Goal: Communication & Community: Answer question/provide support

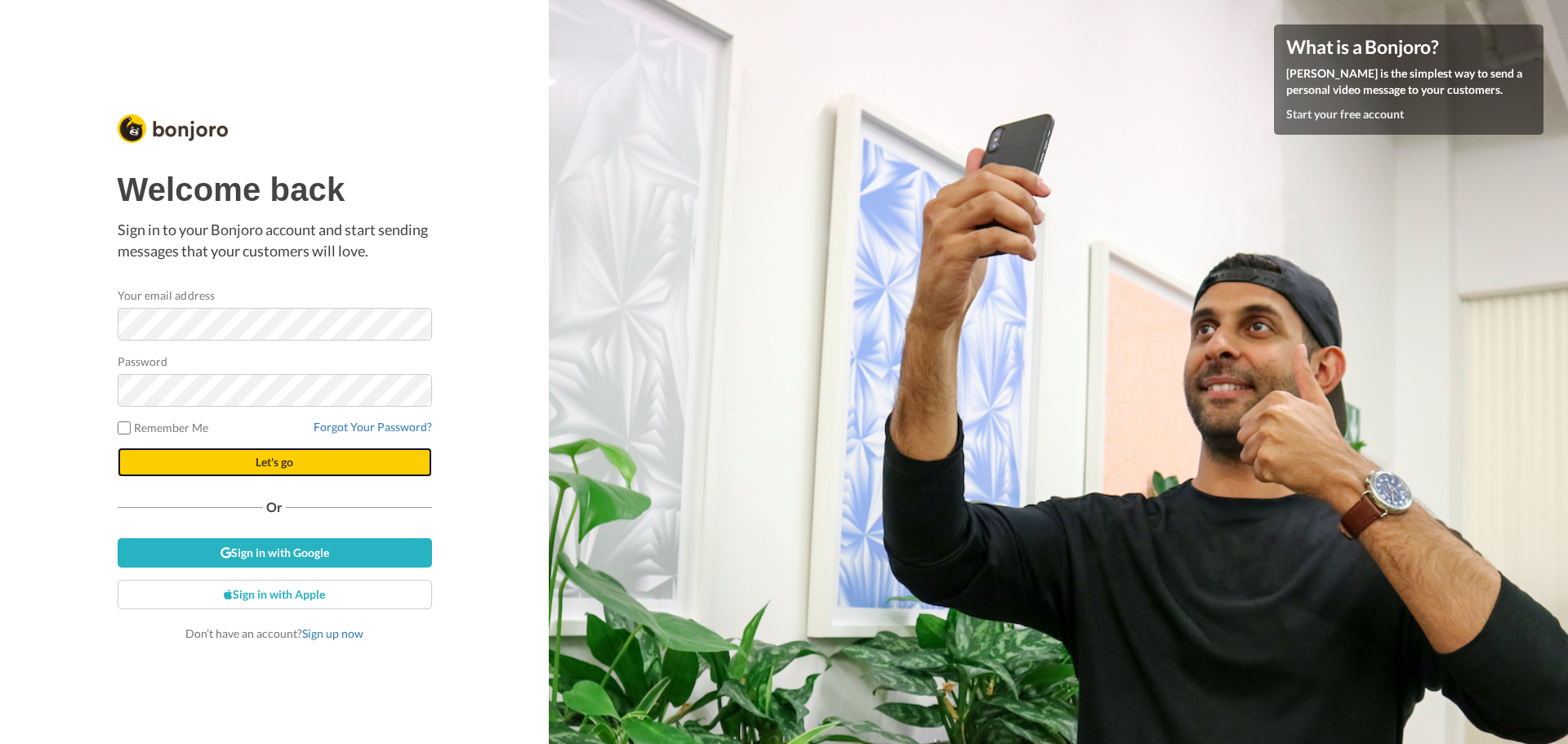
drag, startPoint x: 0, startPoint y: 0, endPoint x: 223, endPoint y: 449, distance: 501.3
click at [223, 449] on button "Let's go" at bounding box center [274, 463] width 315 height 30
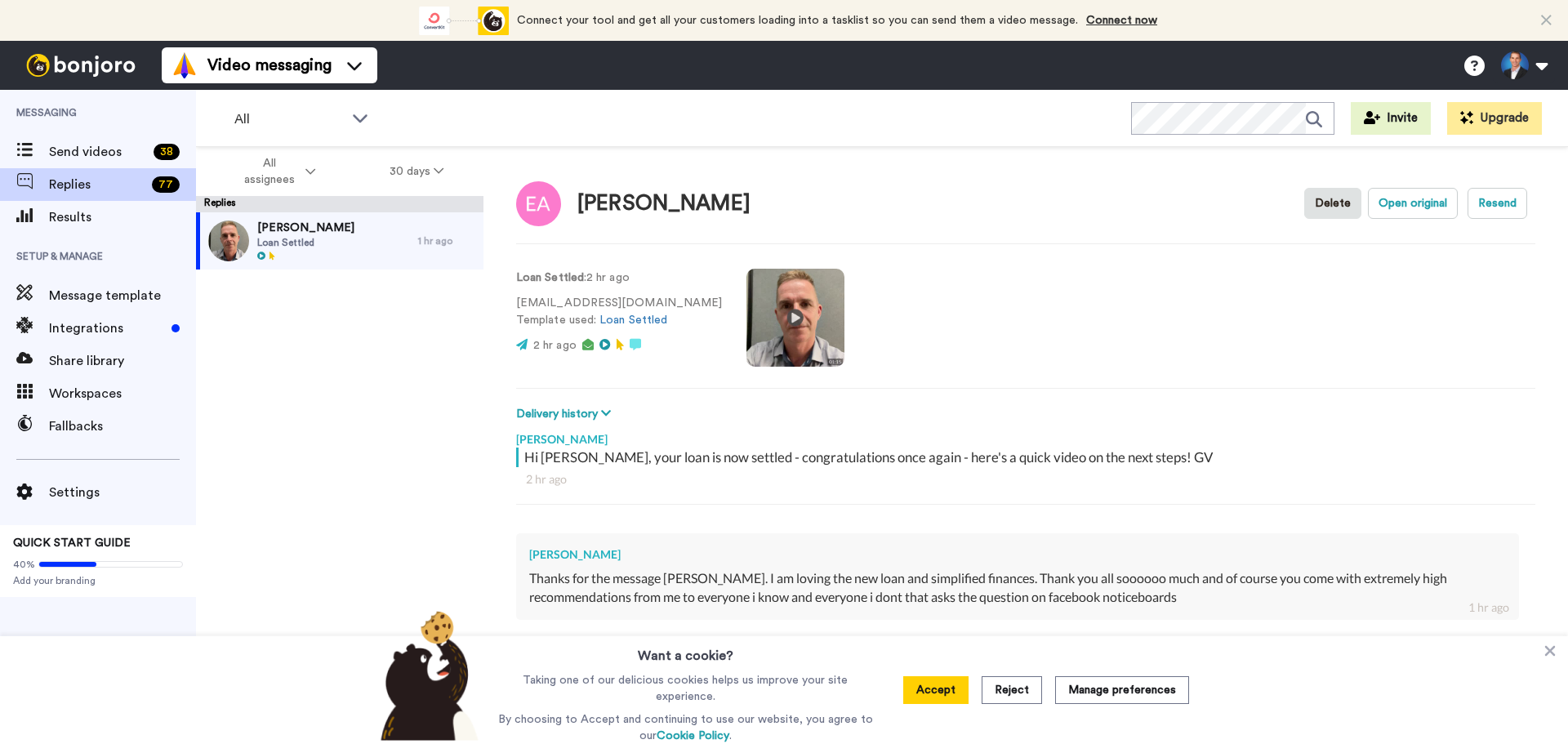
type textarea "x"
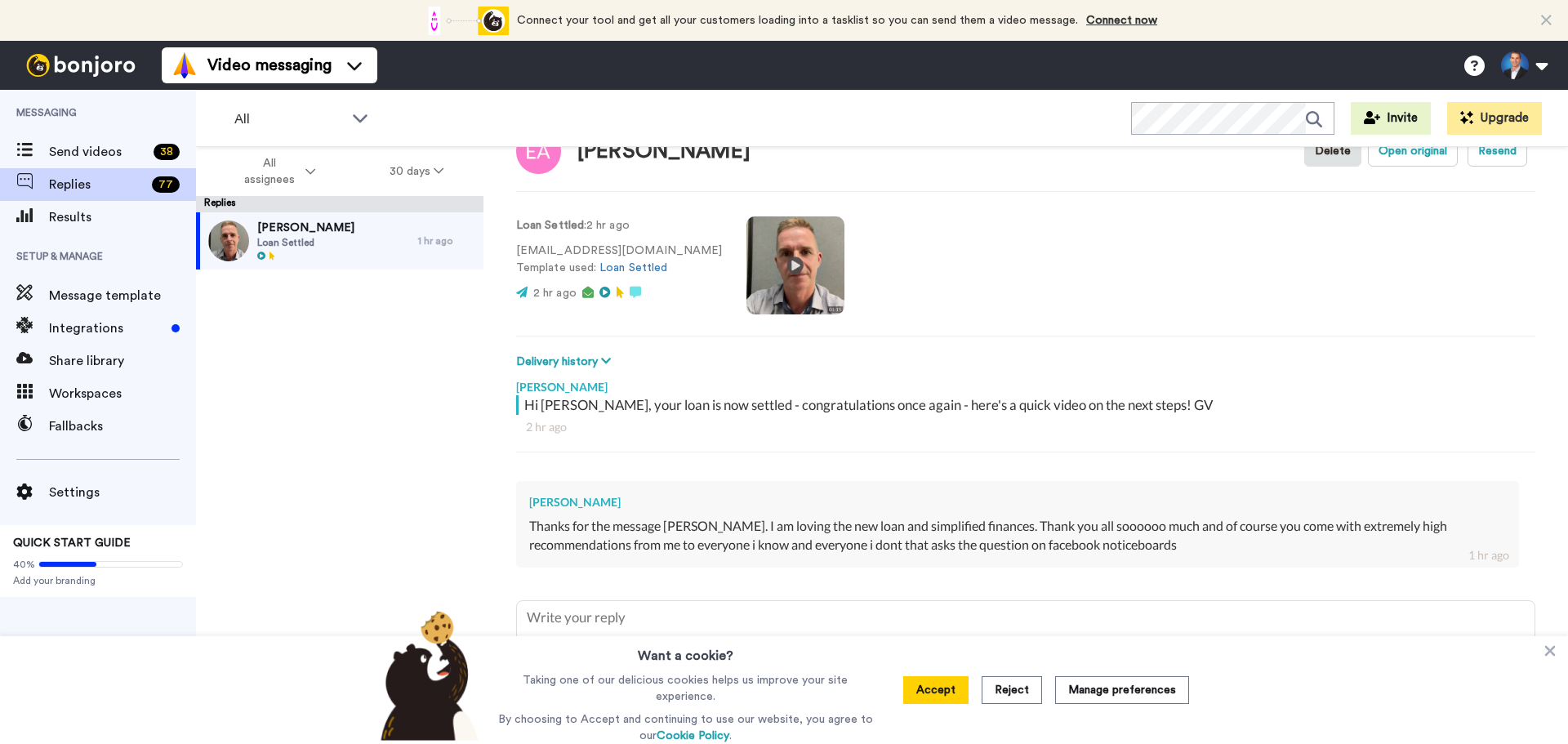
scroll to position [82, 0]
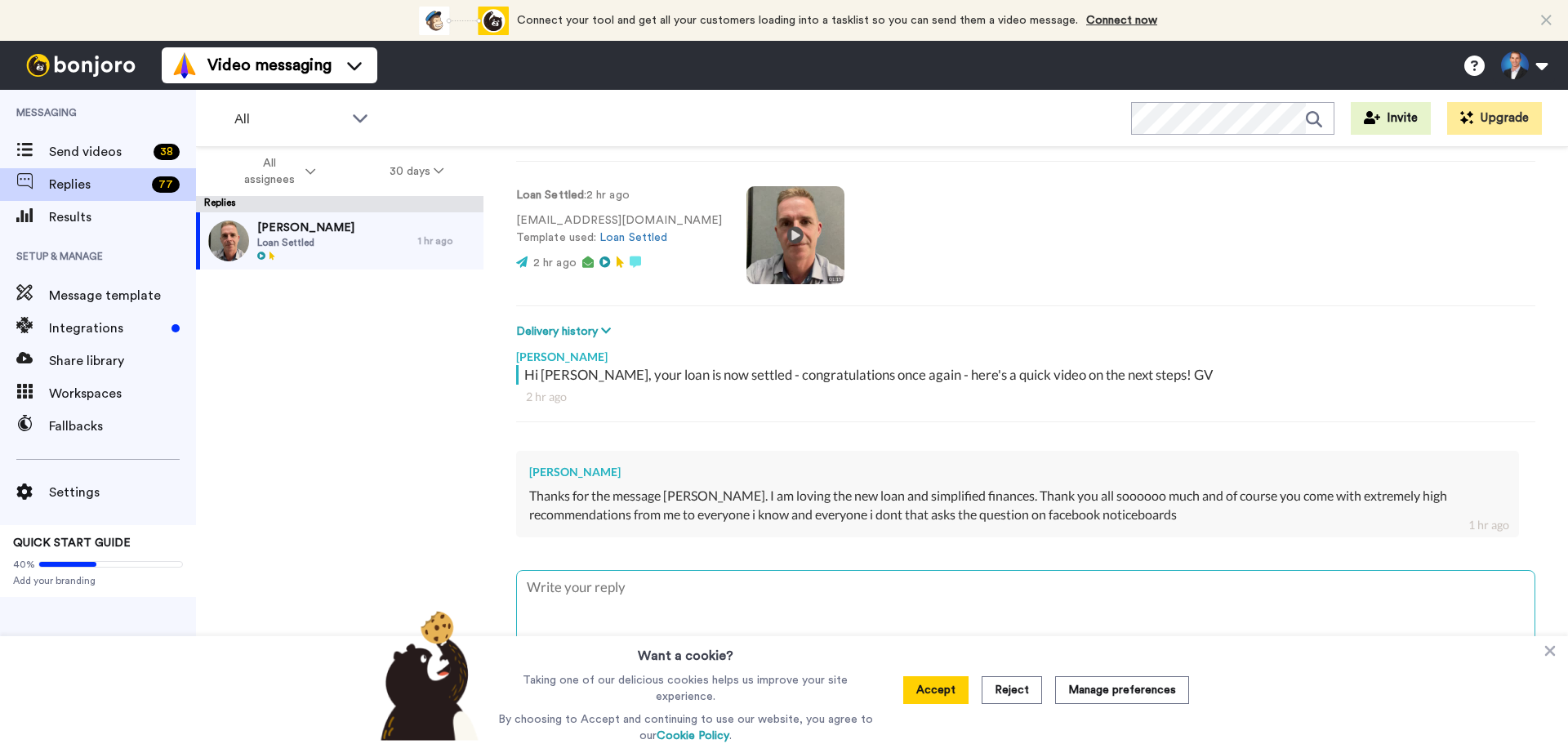
type textarea "y"
type textarea "x"
type textarea "yo"
type textarea "x"
type textarea "you"
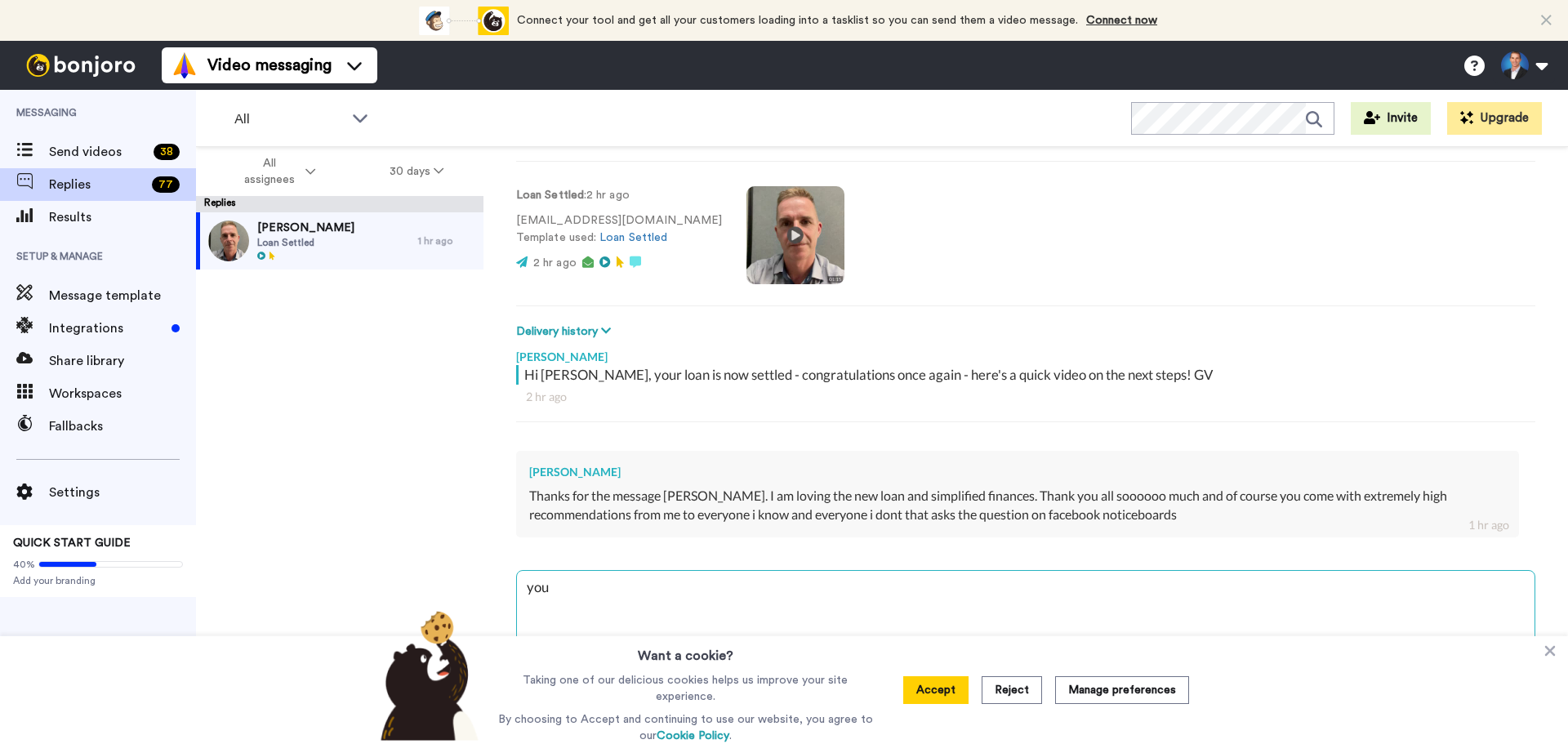
type textarea "x"
type textarea "you'"
type textarea "x"
type textarea "you'r"
type textarea "x"
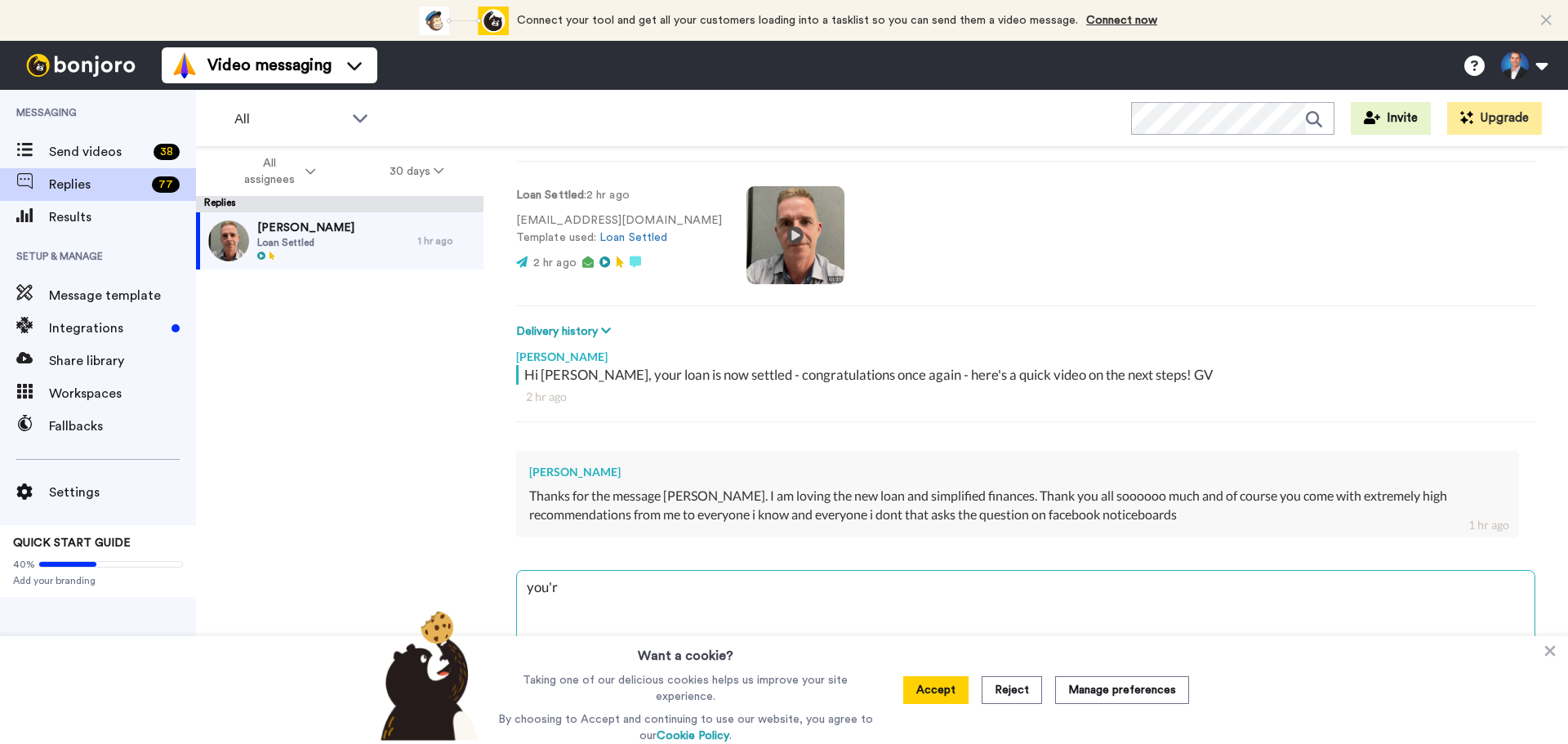
type textarea "you're"
type textarea "x"
type textarea "you're"
type textarea "x"
type textarea "you're"
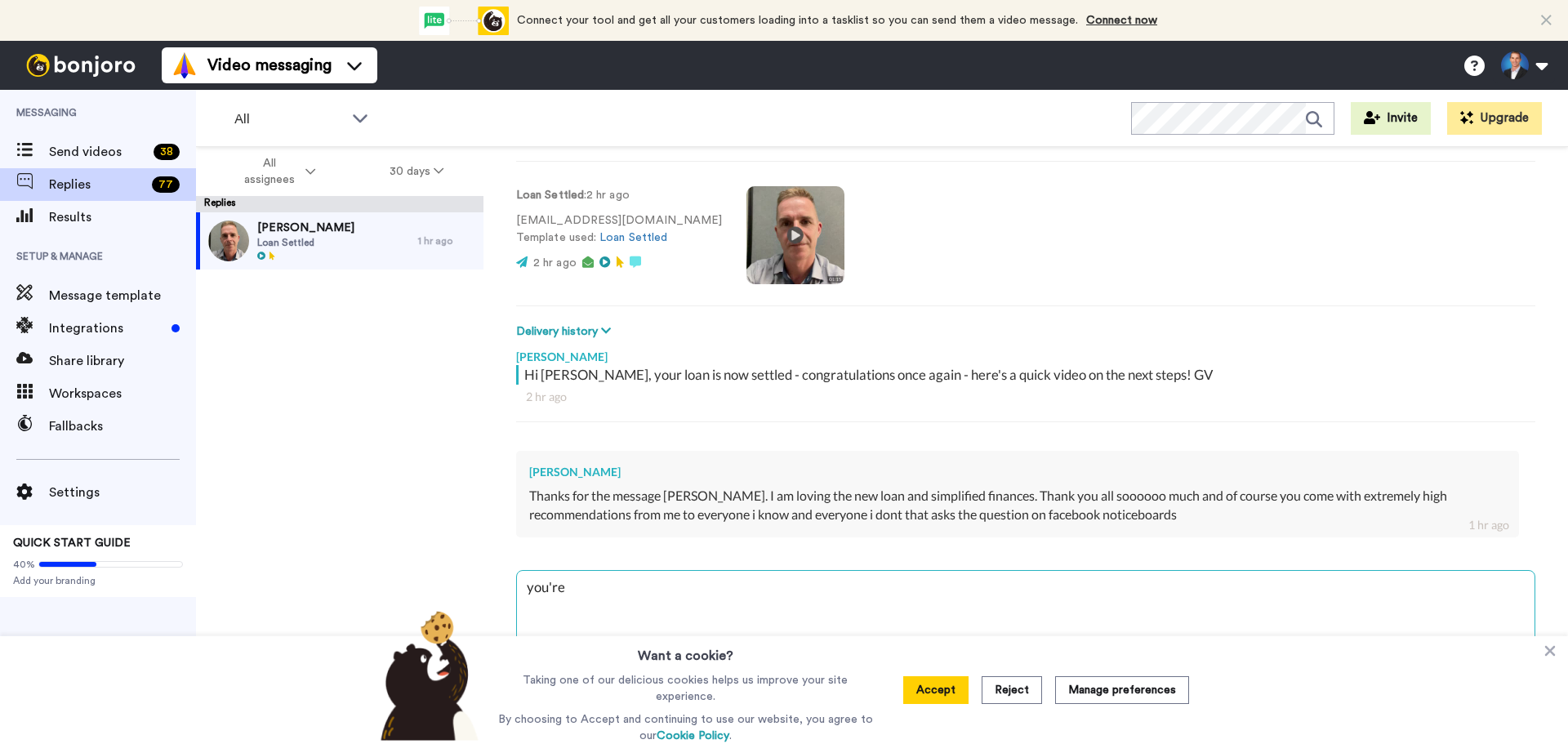
type textarea "x"
type textarea "you're"
type textarea "x"
type textarea "you're t"
type textarea "x"
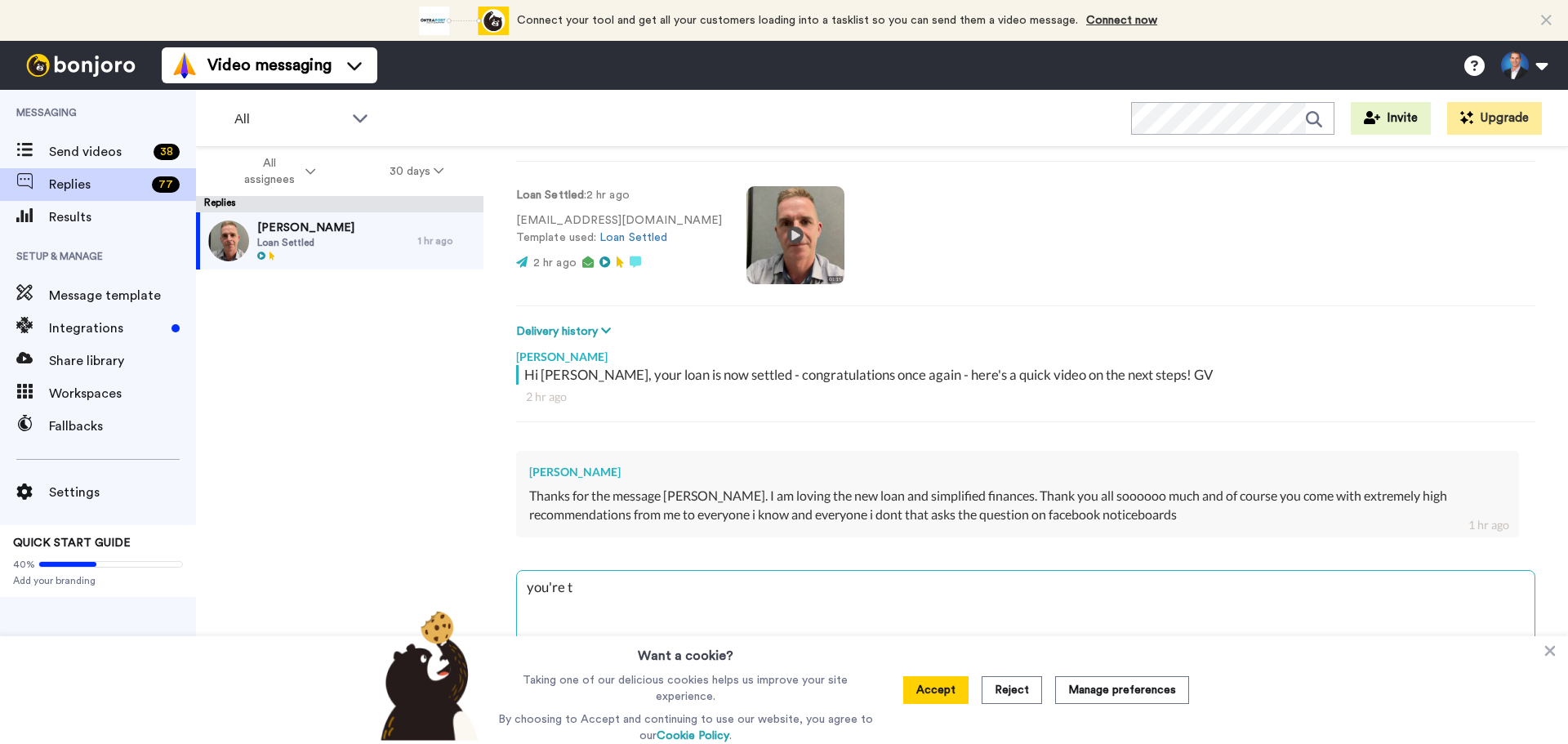
type textarea "you're th"
type textarea "x"
type textarea "you're the"
type textarea "x"
type textarea "you're the"
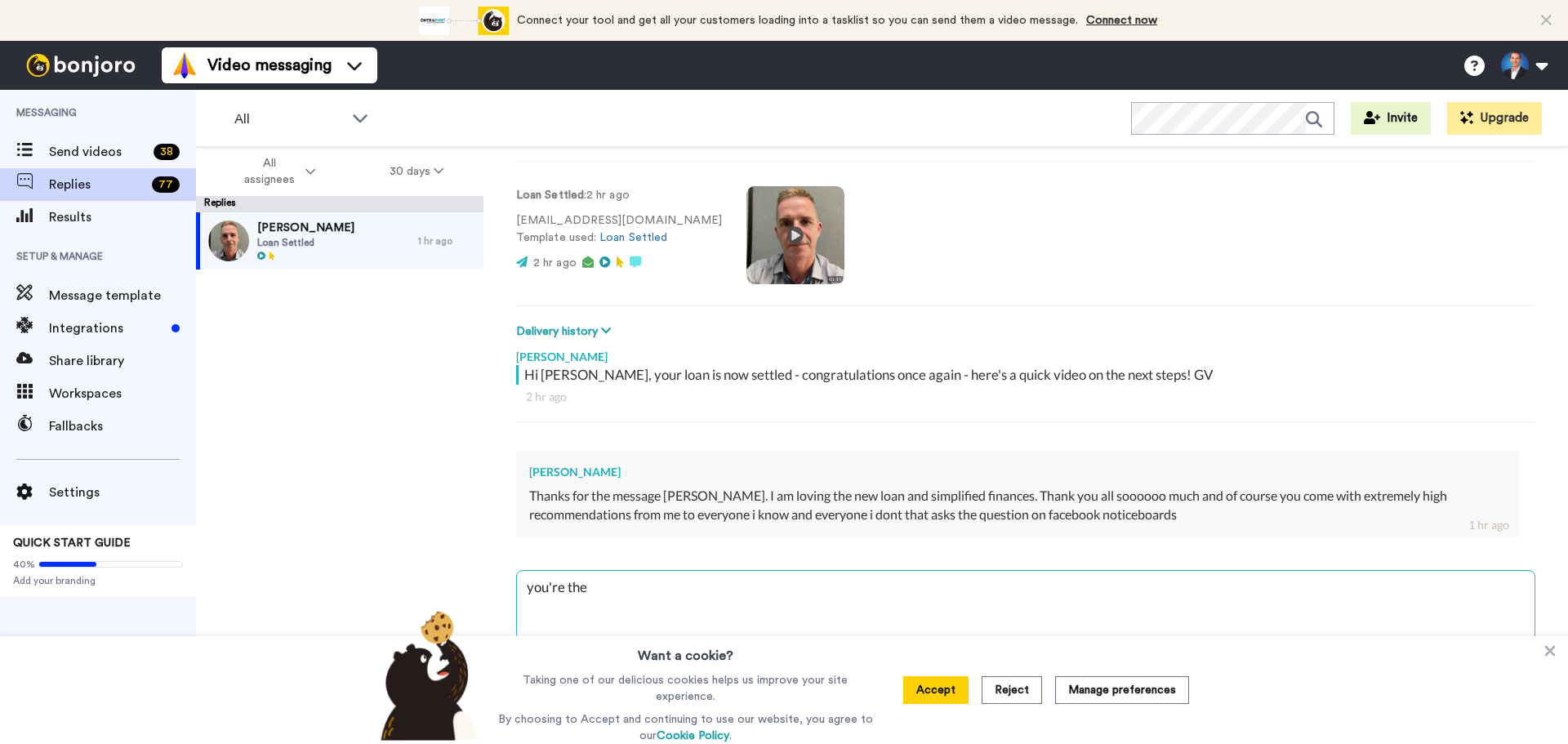
type textarea "x"
type textarea "you're the b"
type textarea "x"
type textarea "you're the be"
type textarea "x"
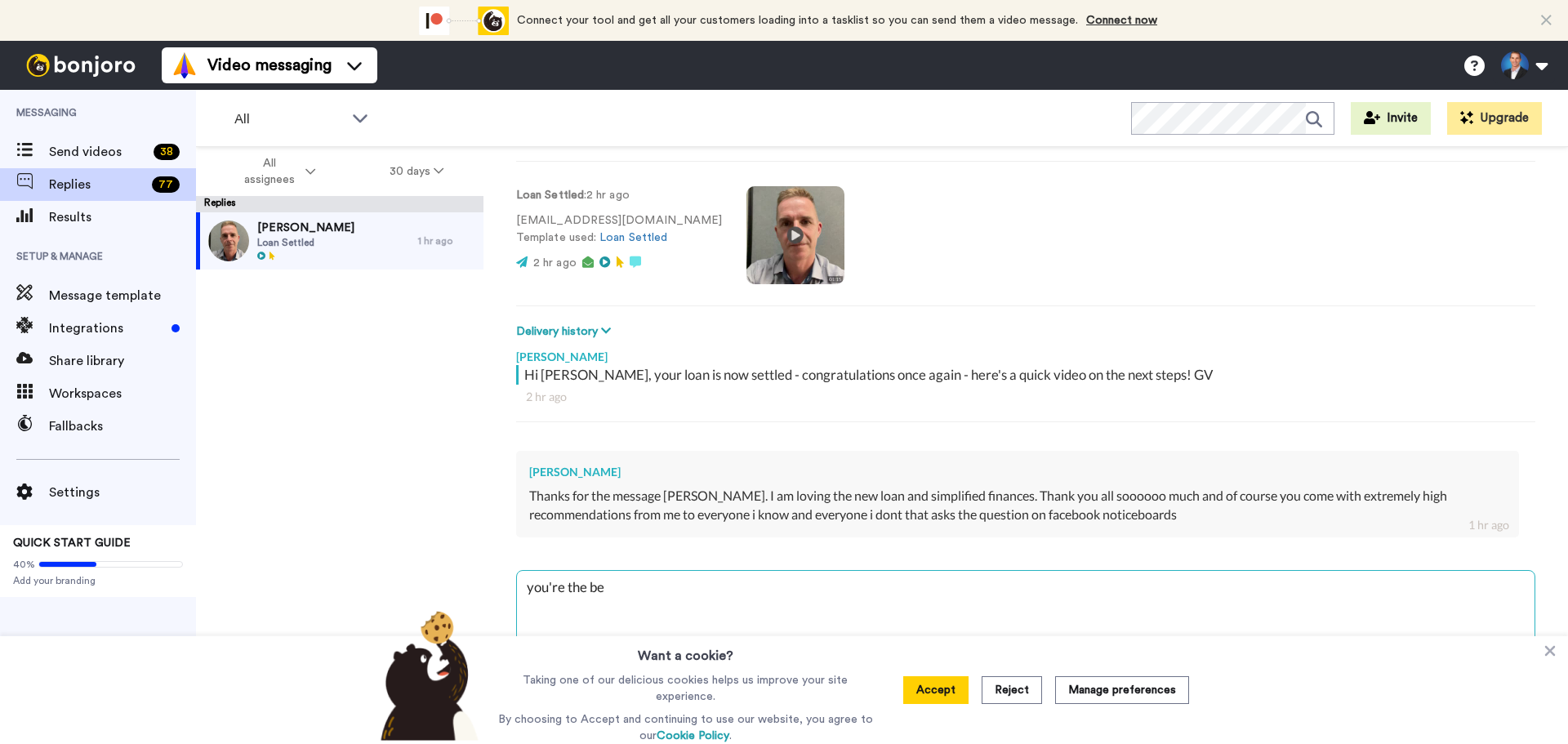
type textarea "you're the bes"
type textarea "x"
type textarea "you're the bese"
type textarea "x"
type textarea "you're the beset"
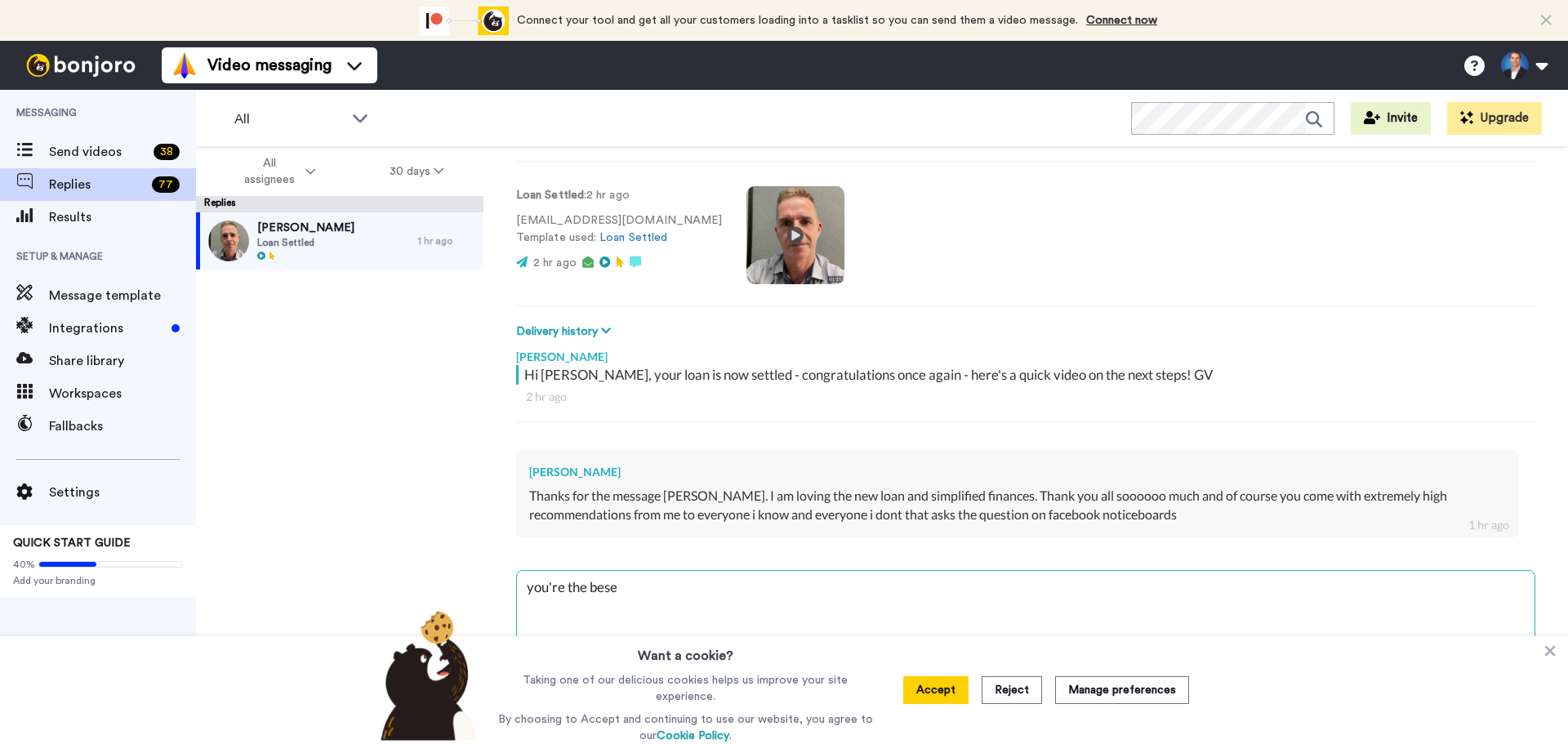
type textarea "x"
type textarea "you're the beset!"
type textarea "x"
type textarea "you're the beset"
type textarea "x"
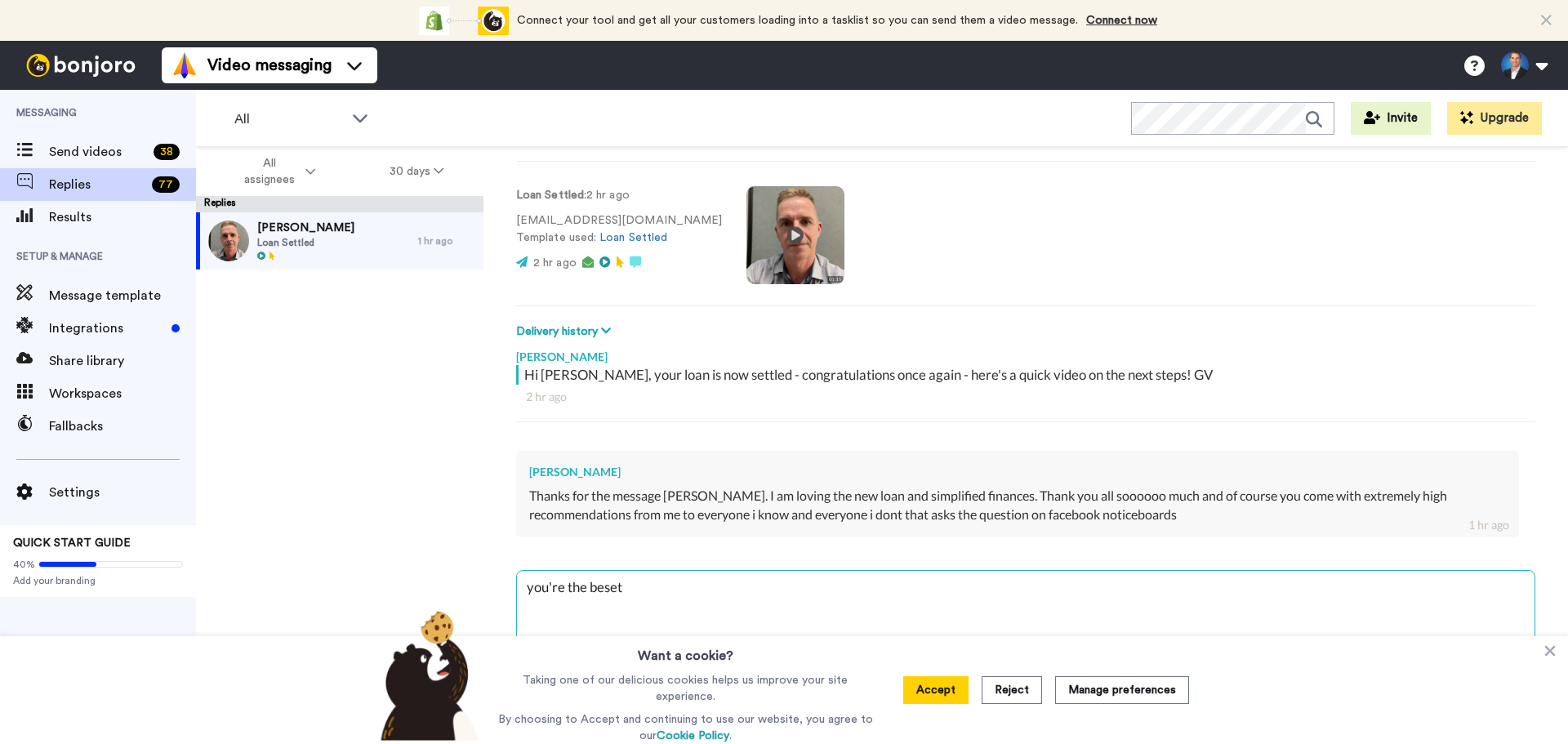
type textarea "you're the bese"
type textarea "x"
type textarea "you're the bes"
type textarea "x"
type textarea "you're the best"
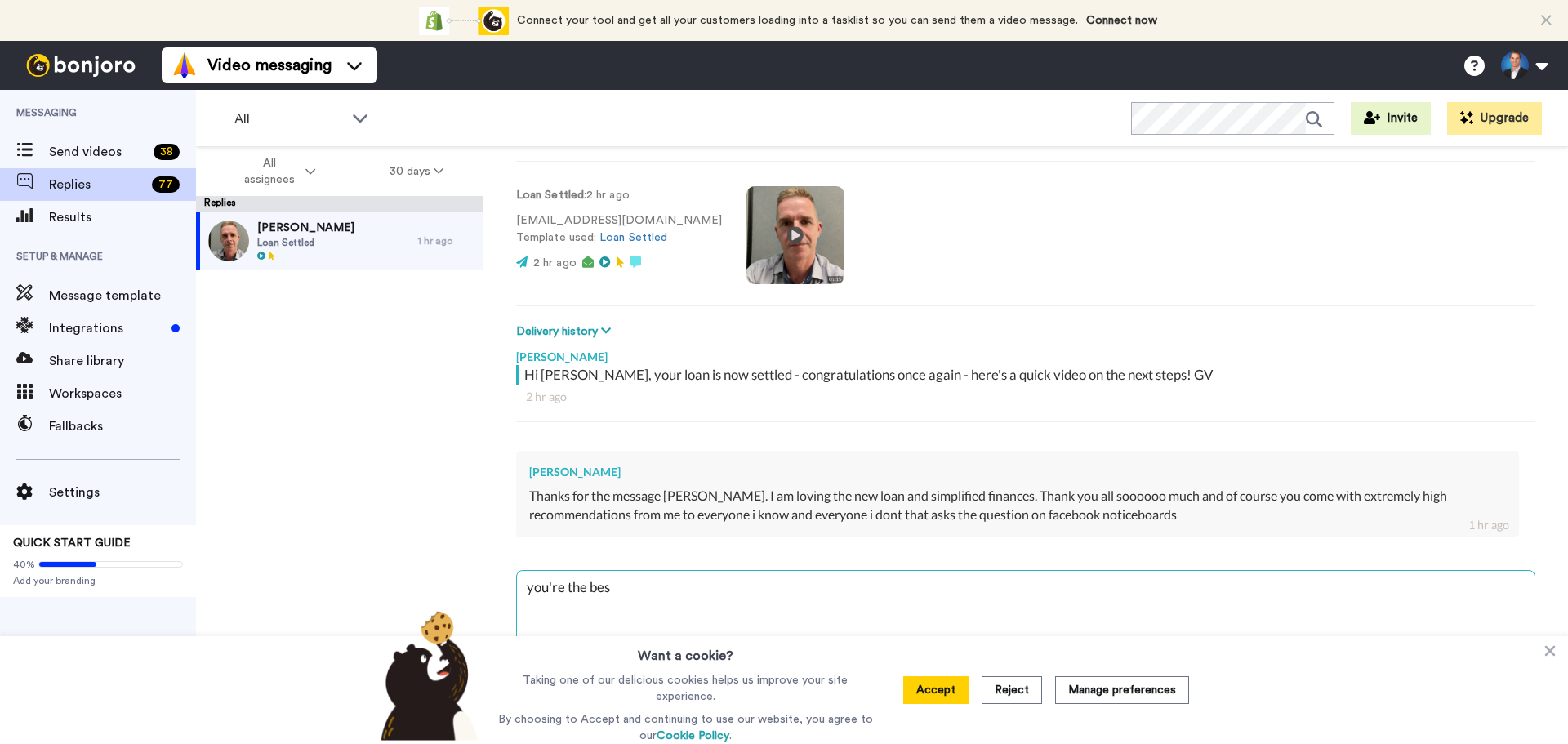
type textarea "x"
type textarea "you're the bes"
type textarea "x"
type textarea "you're the best"
type textarea "x"
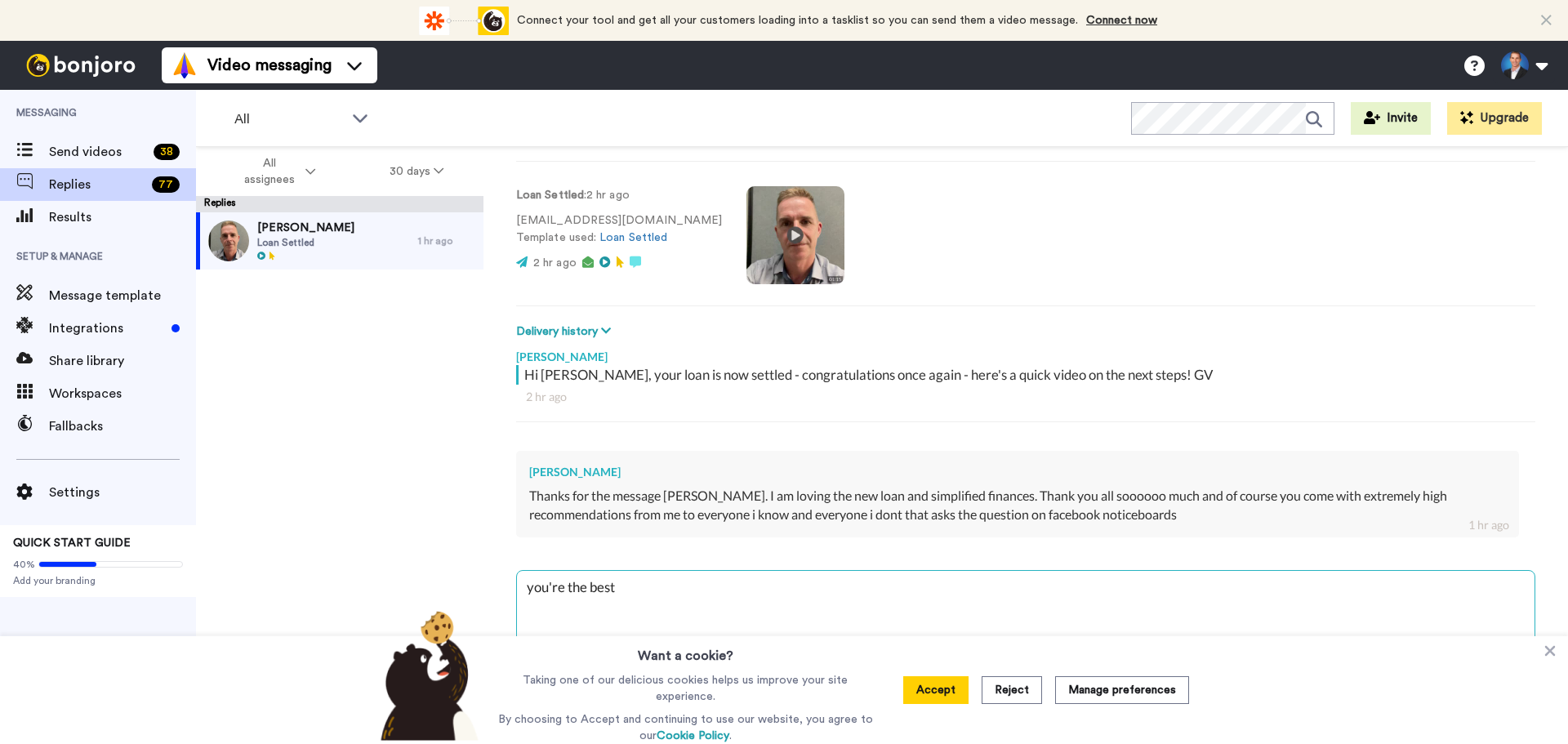
type textarea "you're the best!"
type textarea "x"
type textarea "you're the best!"
type textarea "x"
type textarea "you're the best! T"
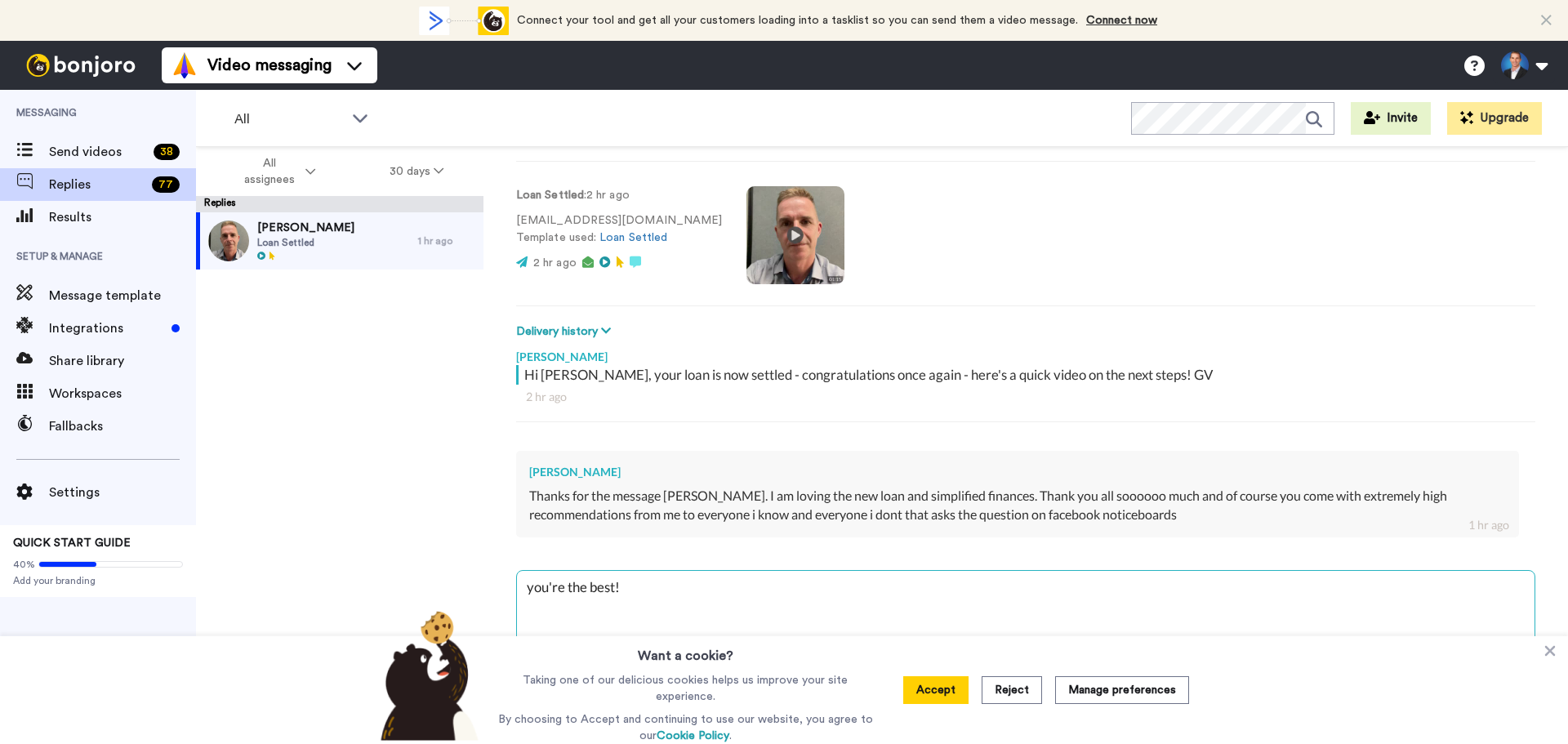
type textarea "x"
type textarea "you're the best! Th"
type textarea "x"
type textarea "you're the best! Tha"
type textarea "x"
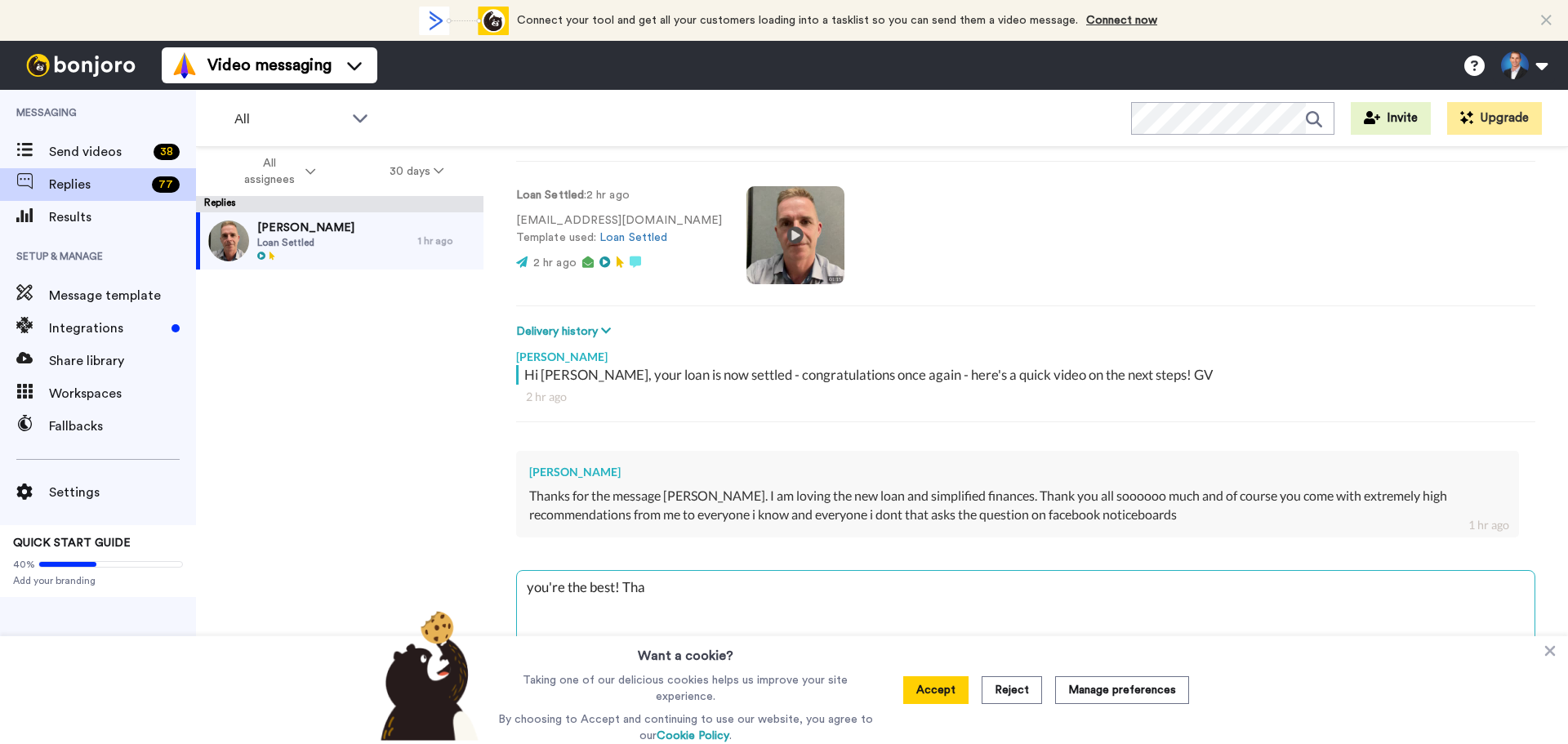
type textarea "you're the best! Than"
type textarea "x"
type textarea "you're the best! Thank"
type textarea "x"
type textarea "you're the best! Thank"
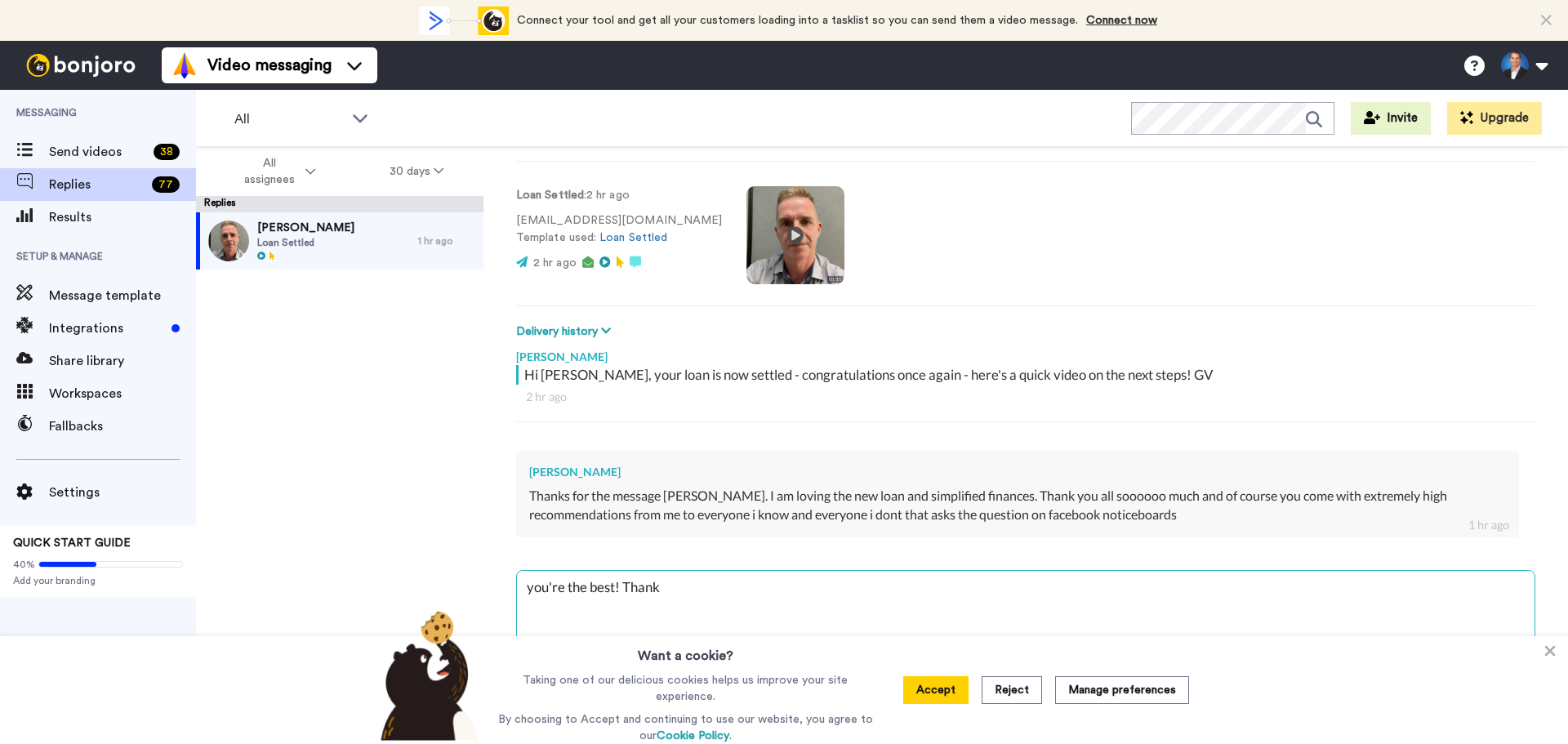
type textarea "x"
type textarea "you're the best! Thank y"
type textarea "x"
type textarea "you're the best! Thank yo"
type textarea "x"
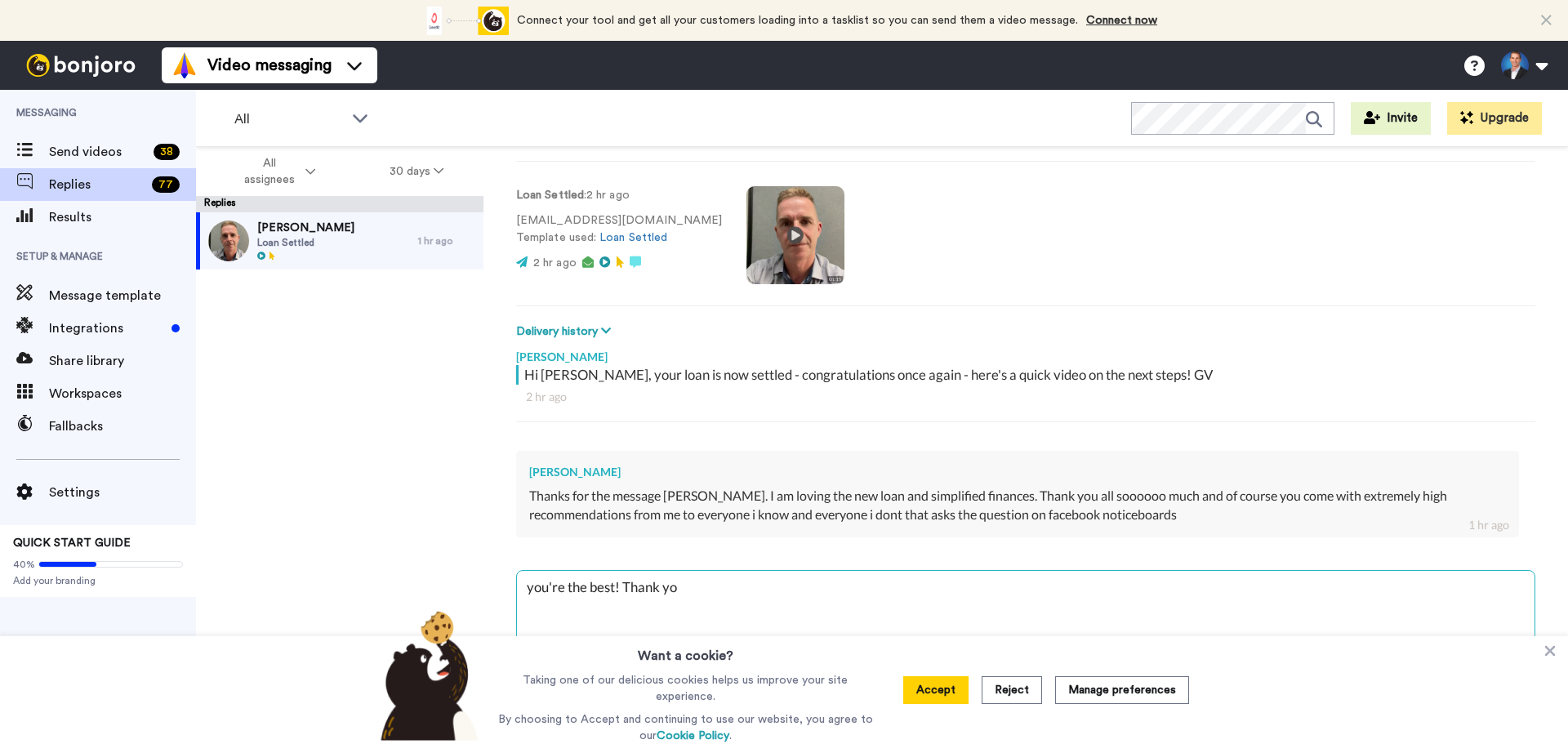
type textarea "you're the best! Thank you"
type textarea "x"
type textarea "you're the best! Thank you"
type textarea "x"
type textarea "you're the best! Thank you E"
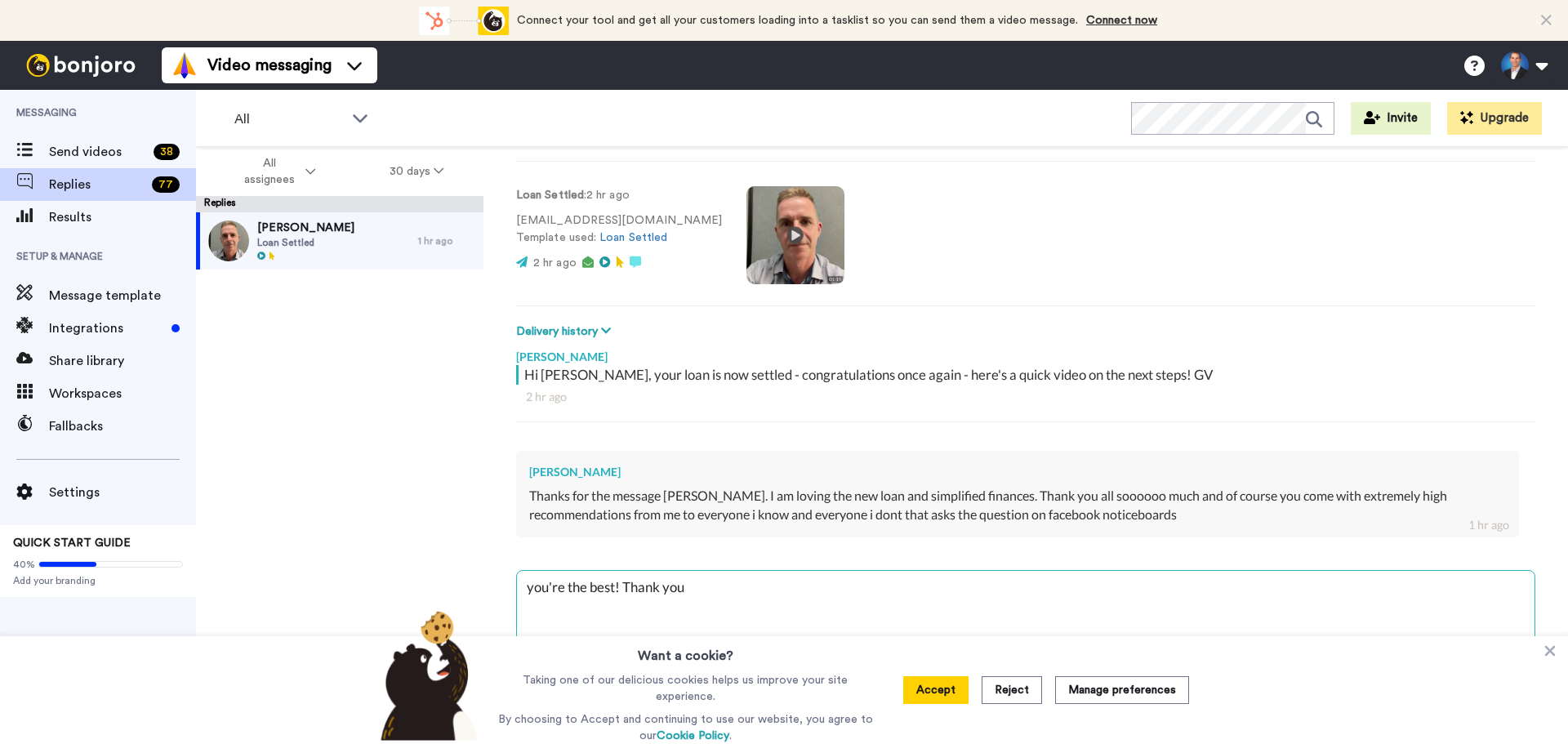
type textarea "x"
type textarea "you're the best! Thank you El"
type textarea "x"
type textarea "you're the best! Thank you Ele"
type textarea "x"
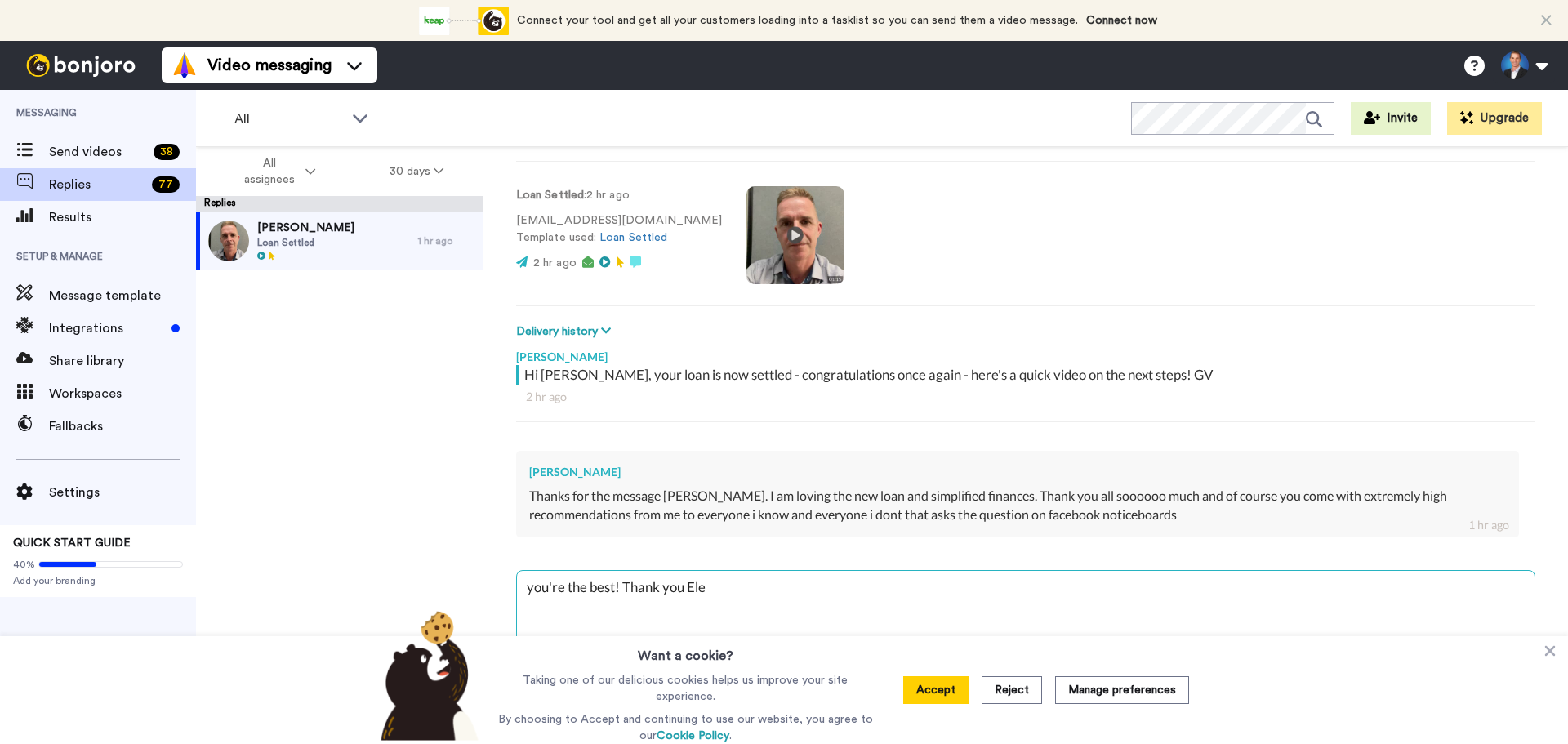
type textarea "you're the best! Thank you Ele."
type textarea "x"
type textarea "you're the best! Thank you Ele."
type textarea "x"
type textarea "you're the best! Thank you Ele."
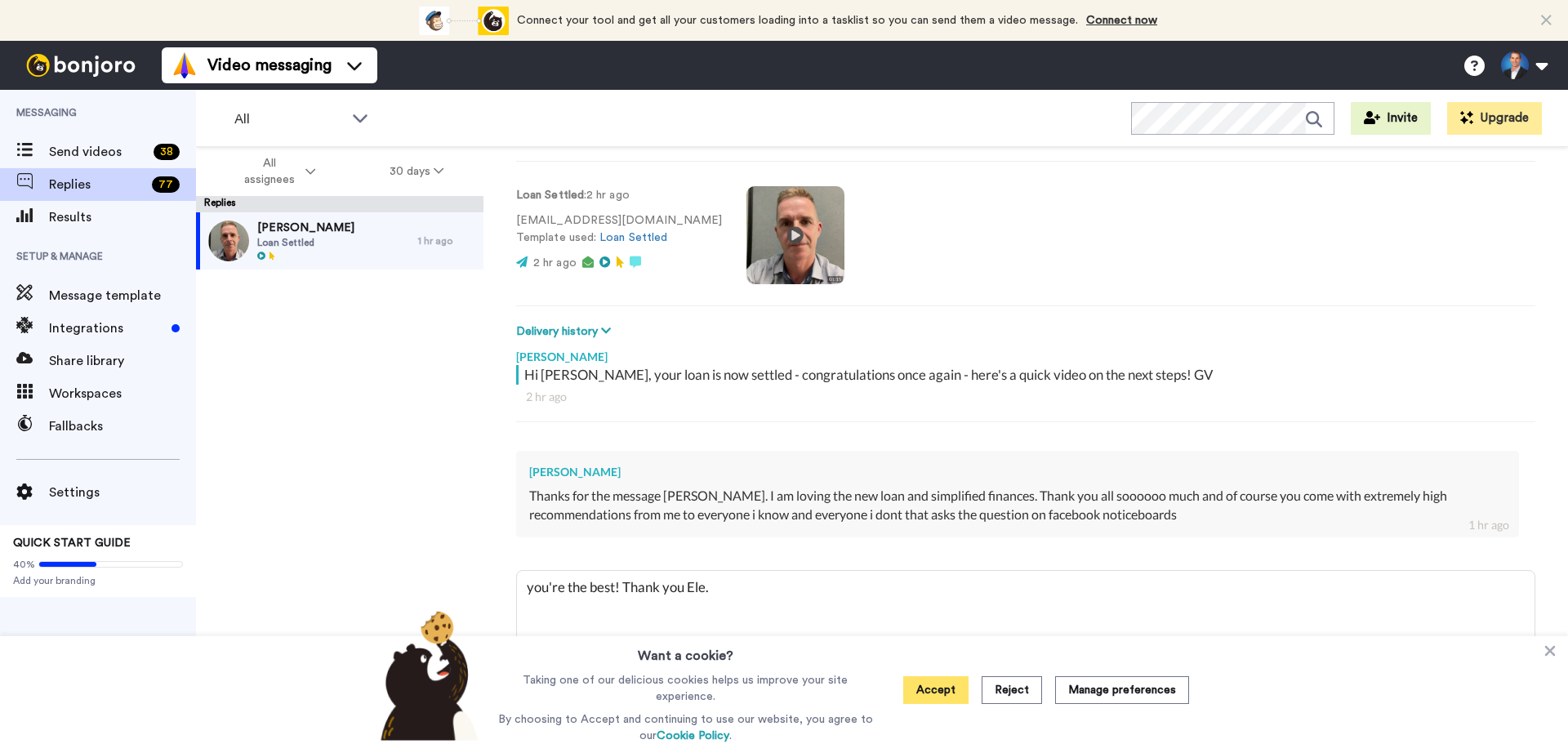
click at [919, 692] on button "Accept" at bounding box center [935, 690] width 66 height 28
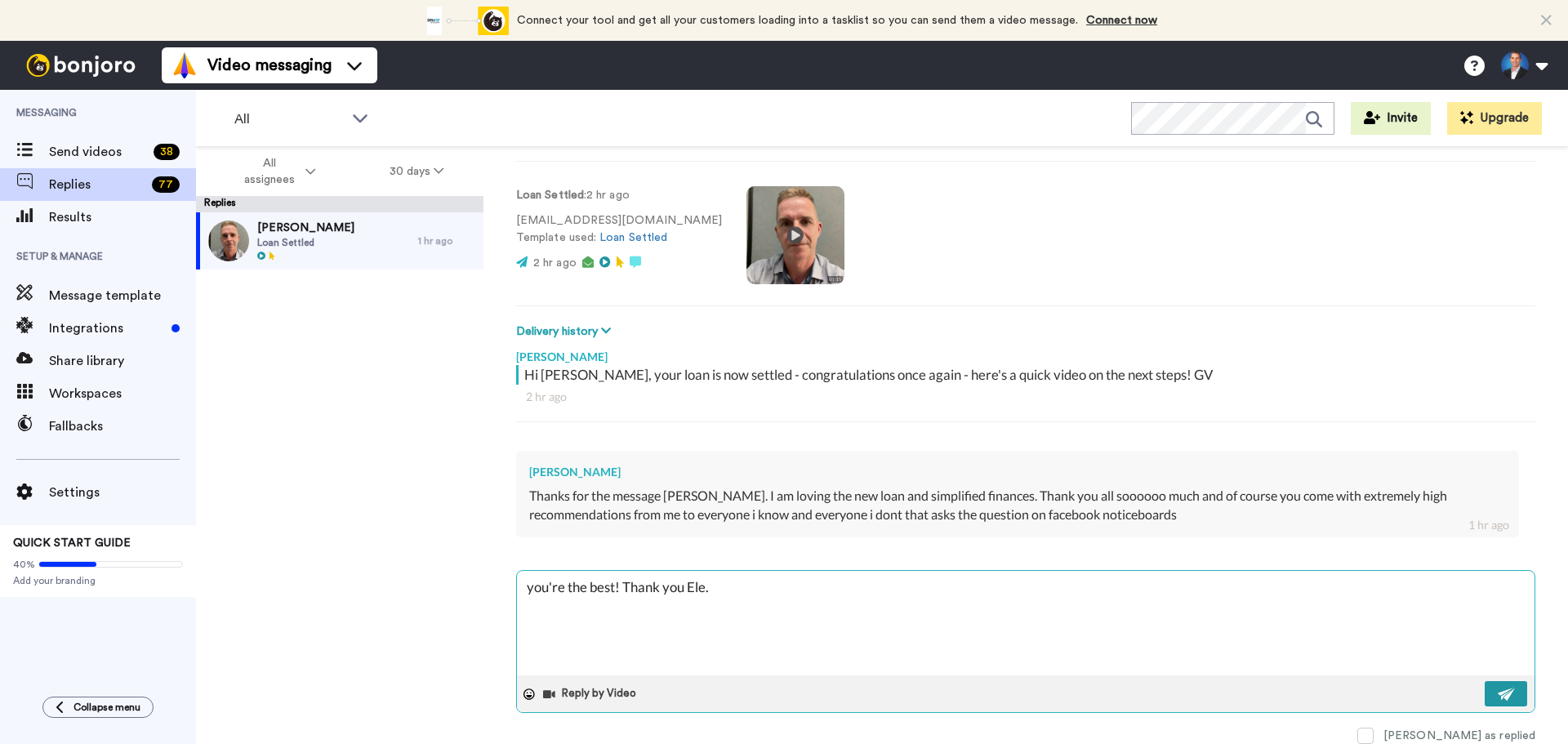
click at [1485, 685] on button at bounding box center [1505, 693] width 43 height 25
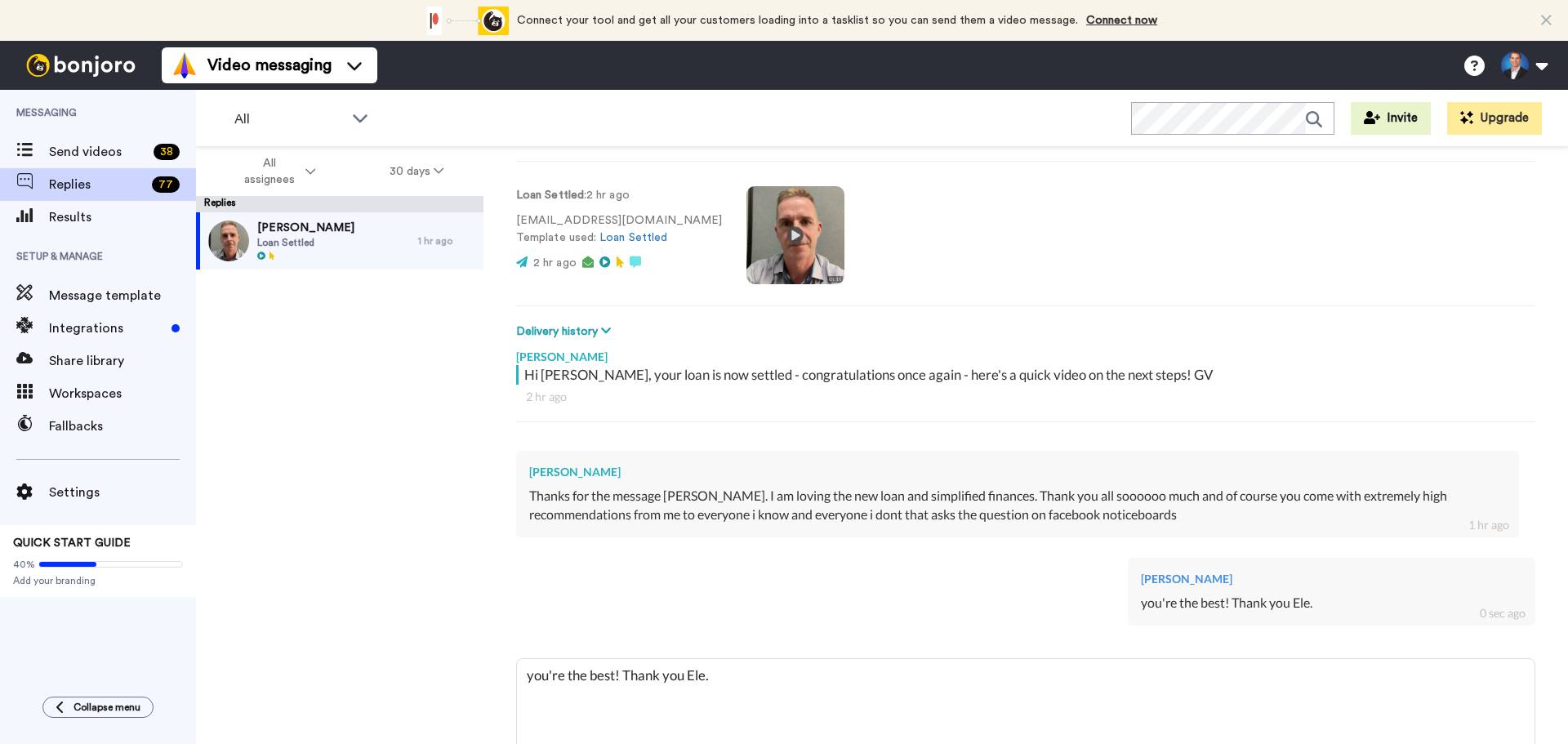
type textarea "x"
